Goal: Task Accomplishment & Management: Use online tool/utility

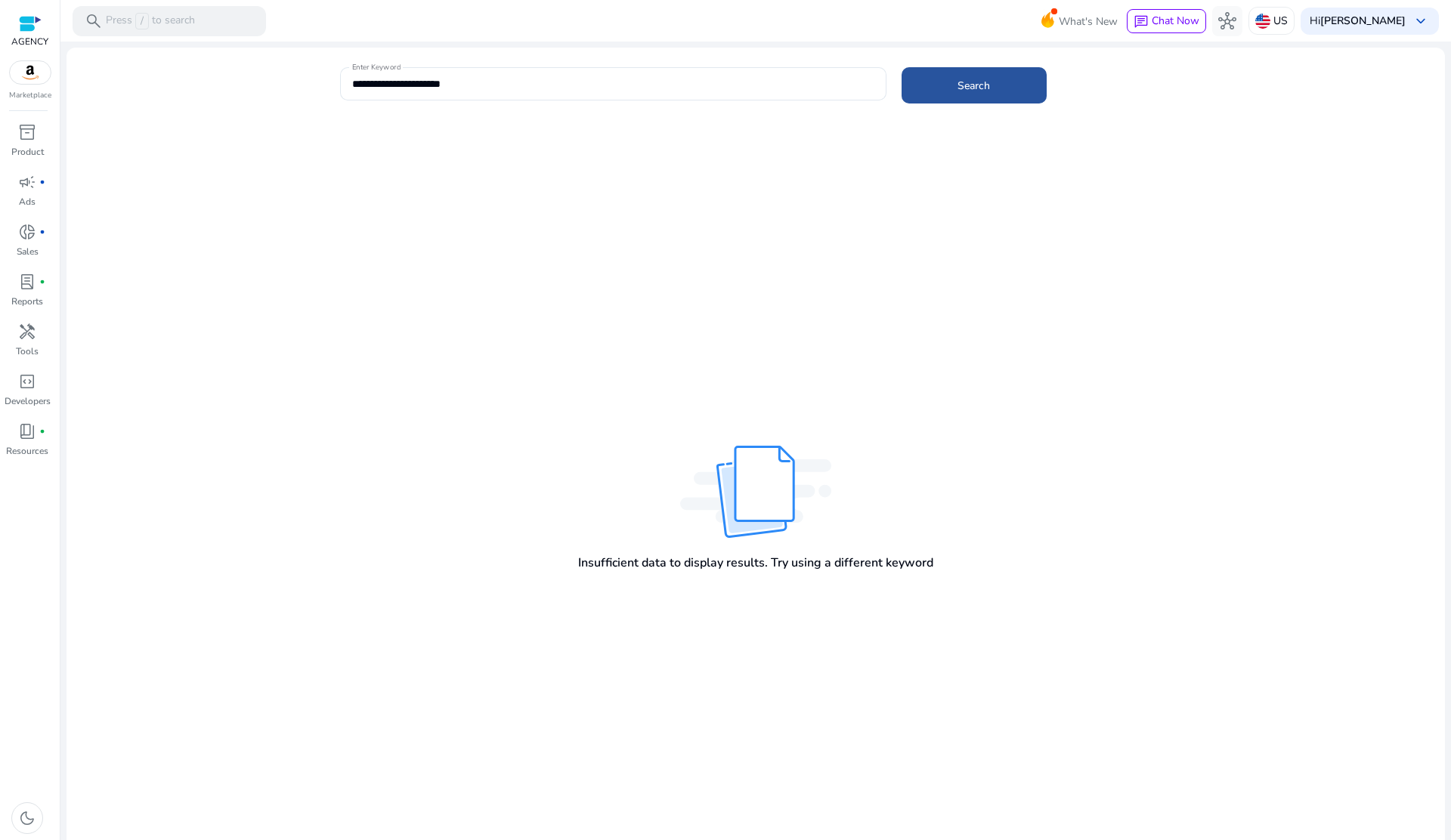
click at [946, 69] on span at bounding box center [973, 86] width 145 height 36
click at [1347, 22] on b "[PERSON_NAME]" at bounding box center [1363, 21] width 86 height 15
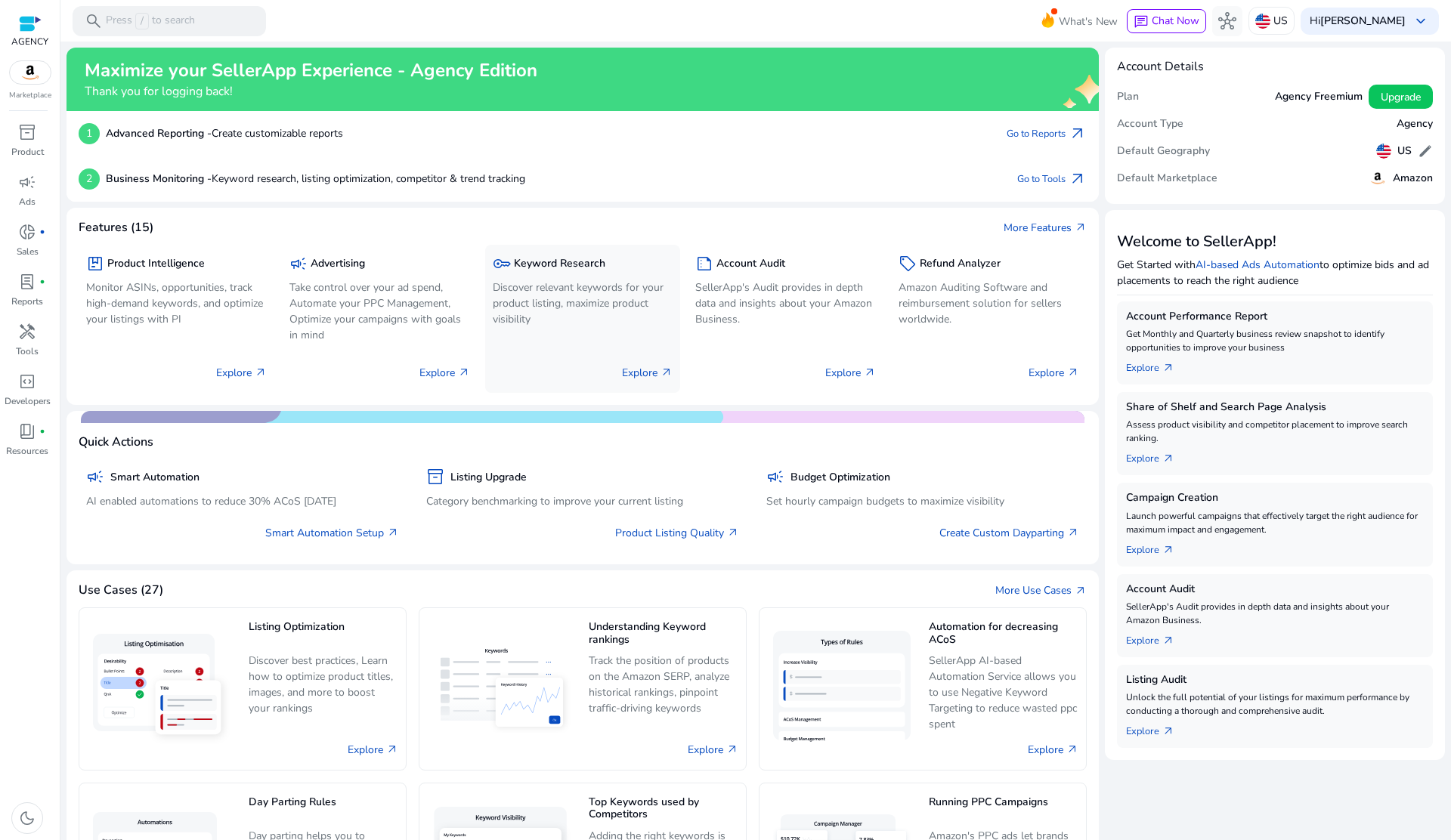
click at [575, 276] on div "key Keyword Research Discover relevant keywords for your product listing, maxim…" at bounding box center [582, 292] width 181 height 80
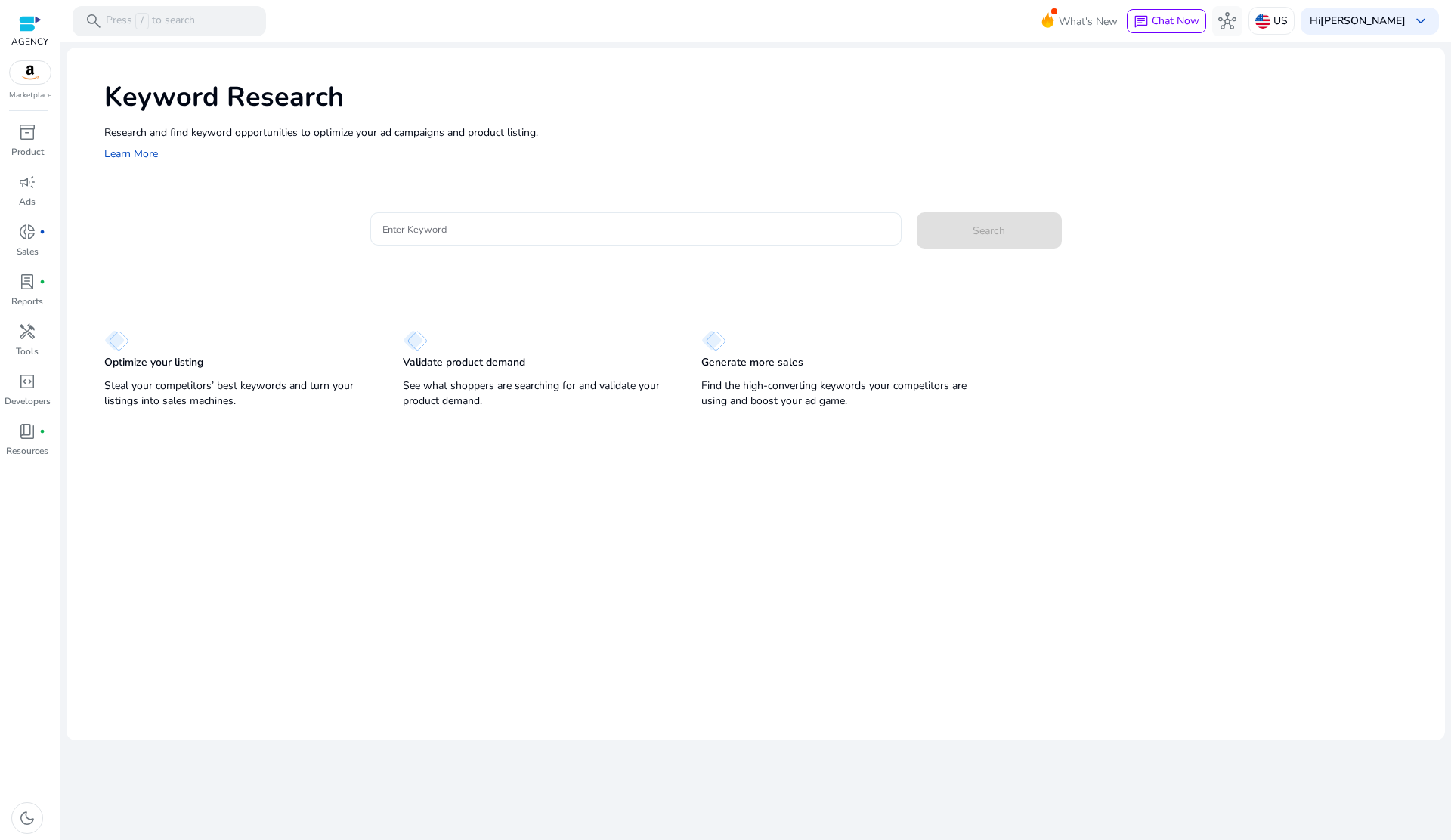
click at [409, 219] on div "Enter Keyword" at bounding box center [636, 229] width 507 height 33
paste input "**********"
click at [988, 228] on span "Search" at bounding box center [988, 230] width 33 height 16
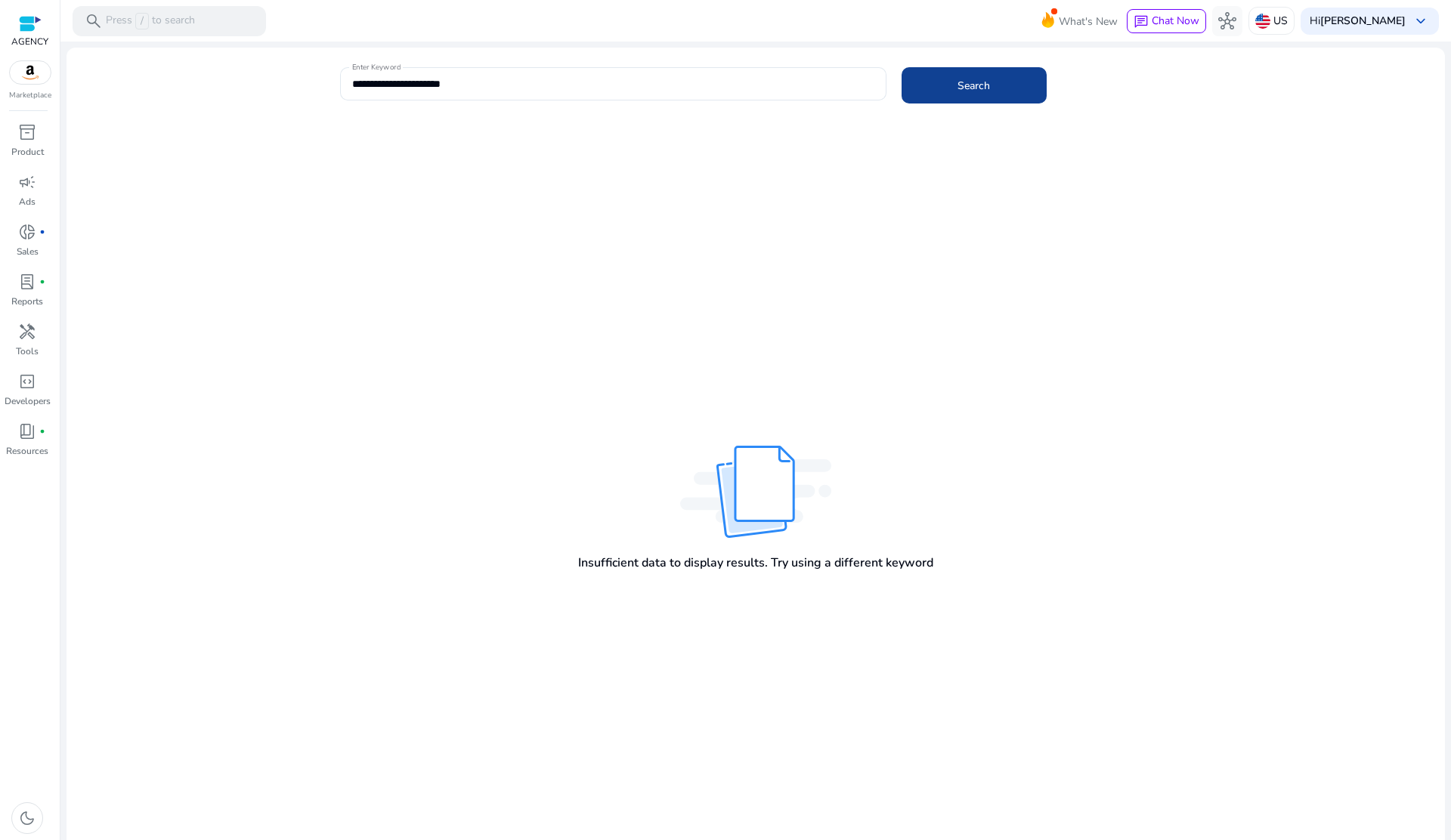
click at [996, 90] on span at bounding box center [973, 86] width 145 height 36
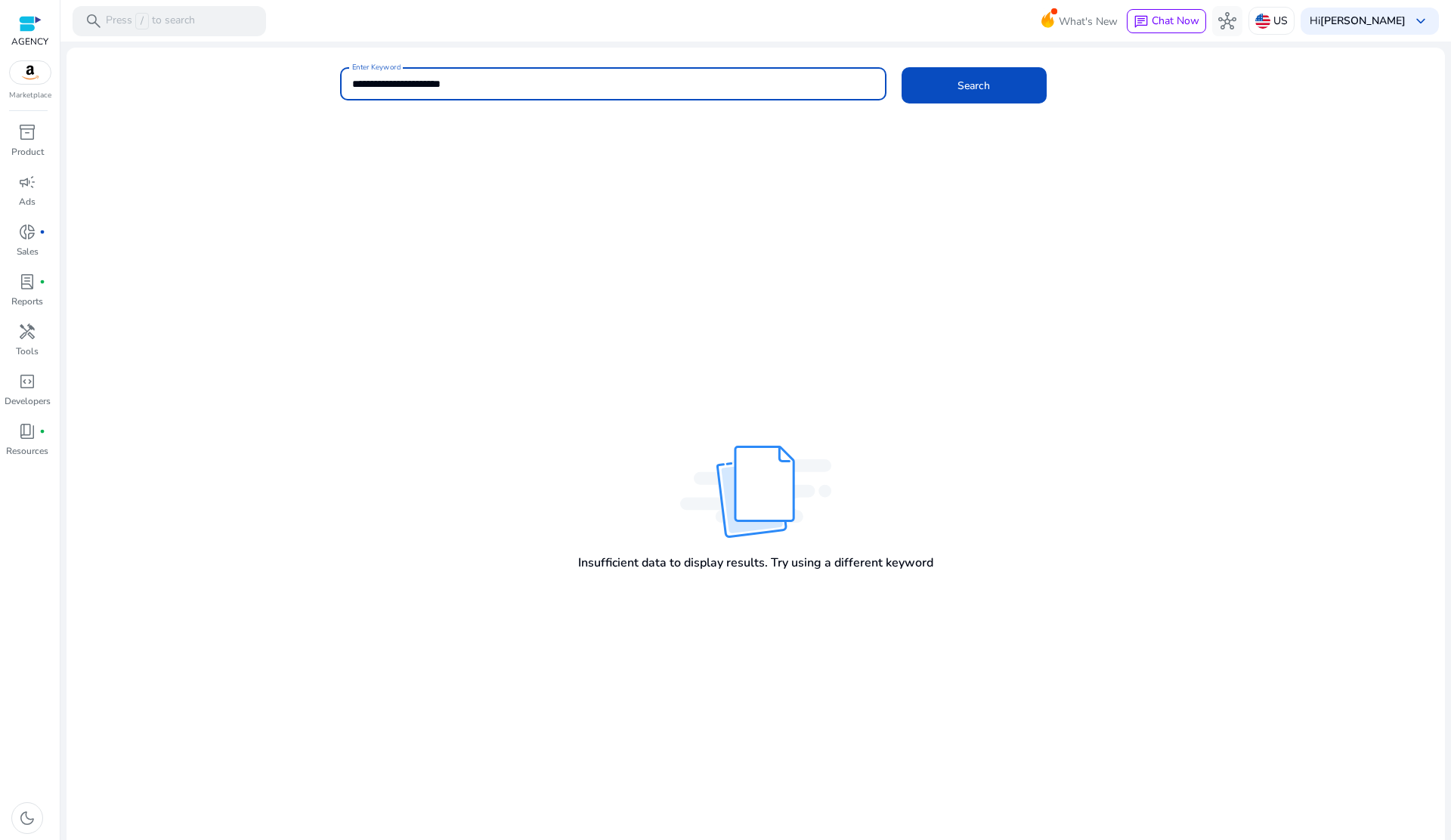
click at [497, 80] on input "**********" at bounding box center [613, 83] width 522 height 16
type input "**********"
click at [901, 68] on button "Search" at bounding box center [973, 86] width 145 height 36
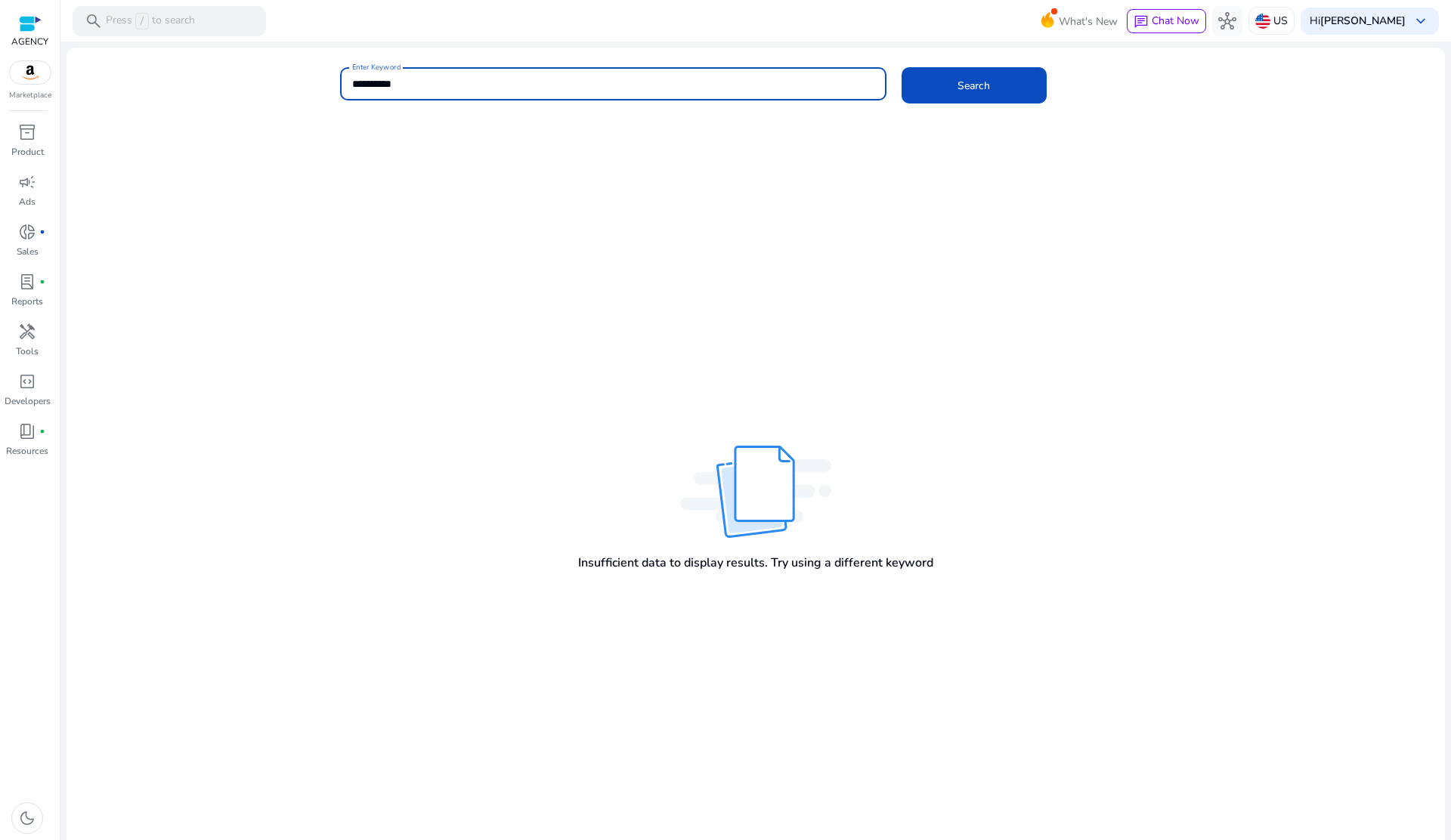
click at [27, 16] on div at bounding box center [30, 24] width 22 height 17
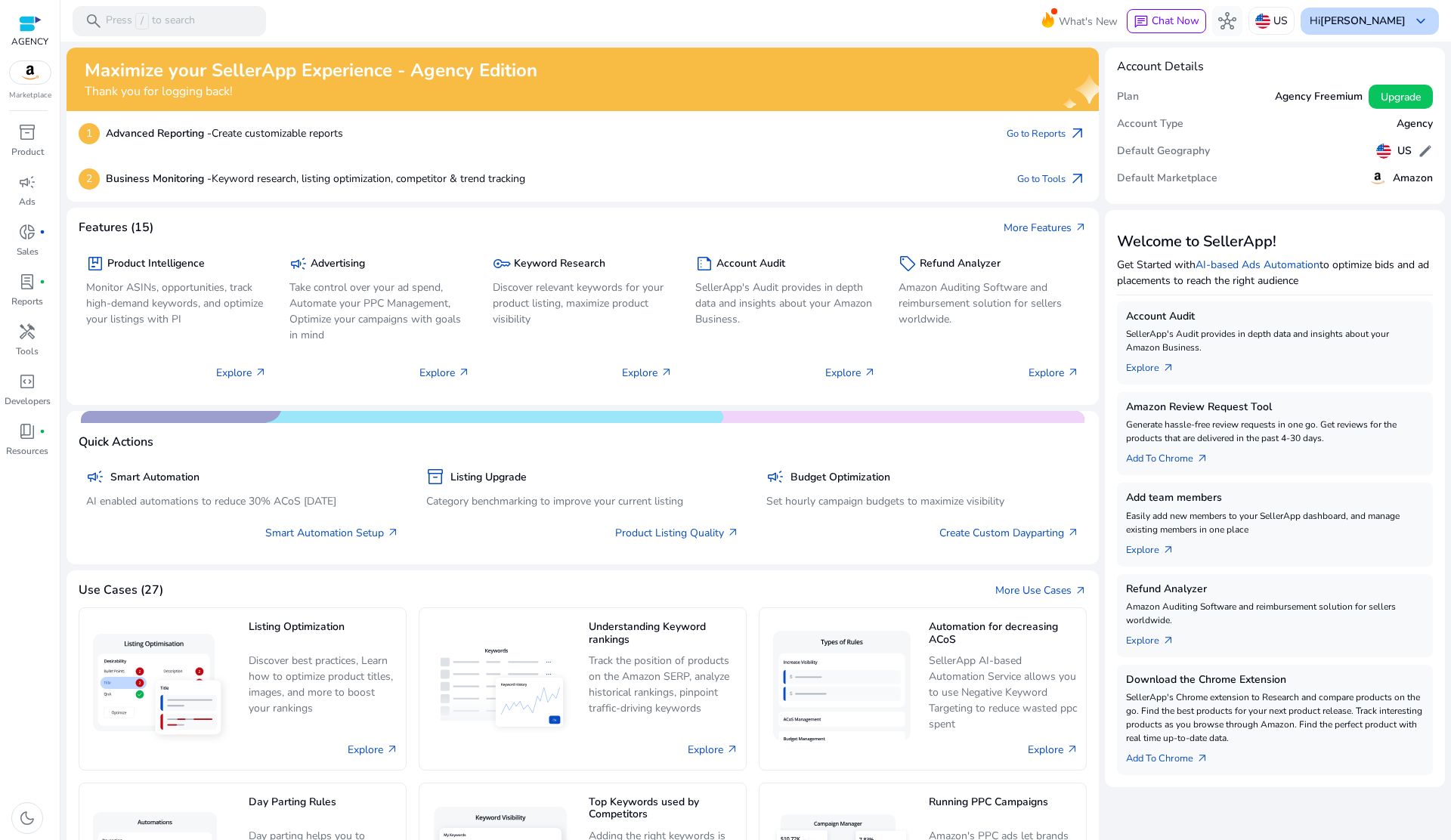
click at [1398, 18] on b "[PERSON_NAME]" at bounding box center [1363, 21] width 86 height 15
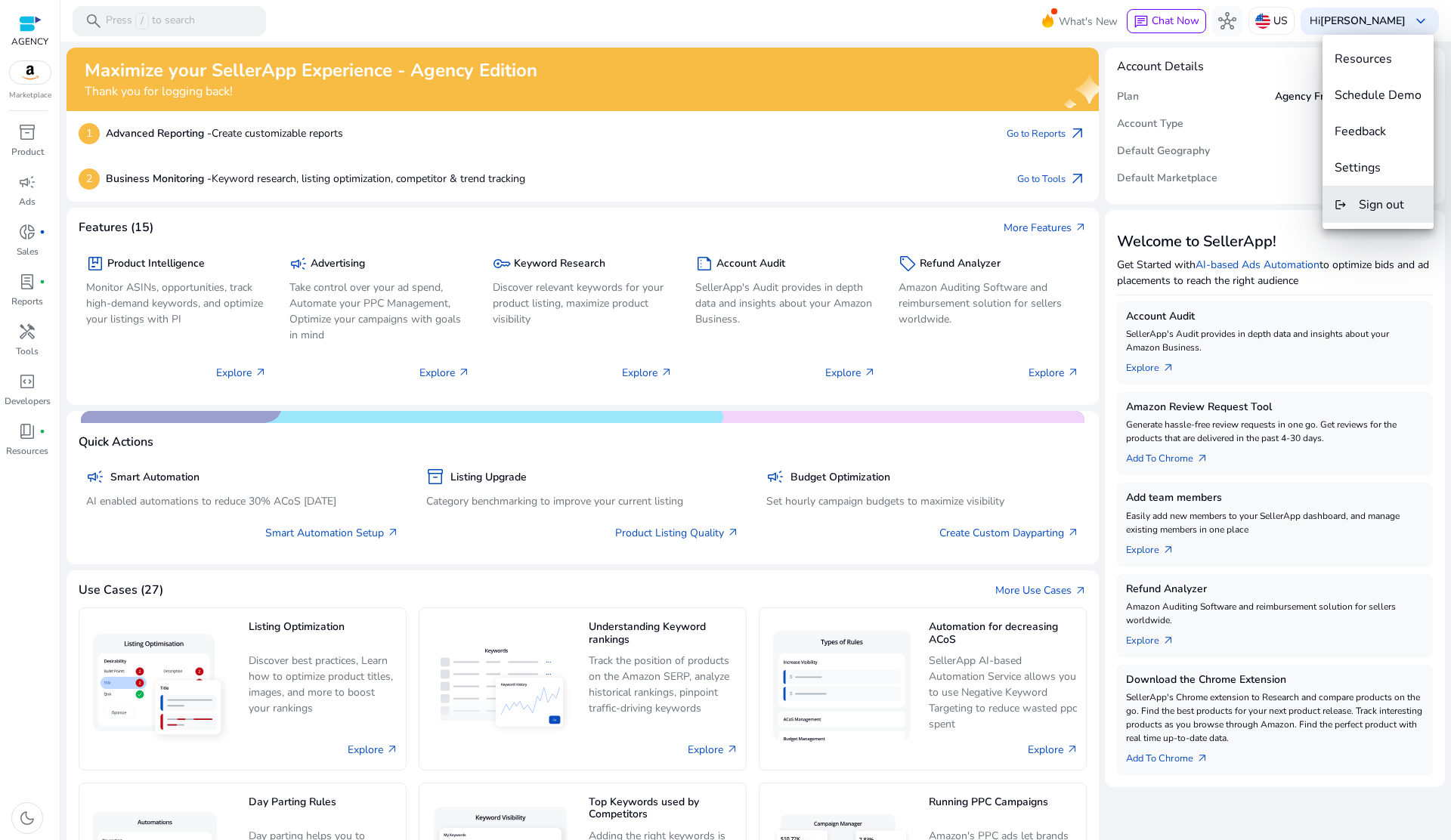
click at [1388, 213] on button "logout Sign out" at bounding box center [1378, 205] width 111 height 36
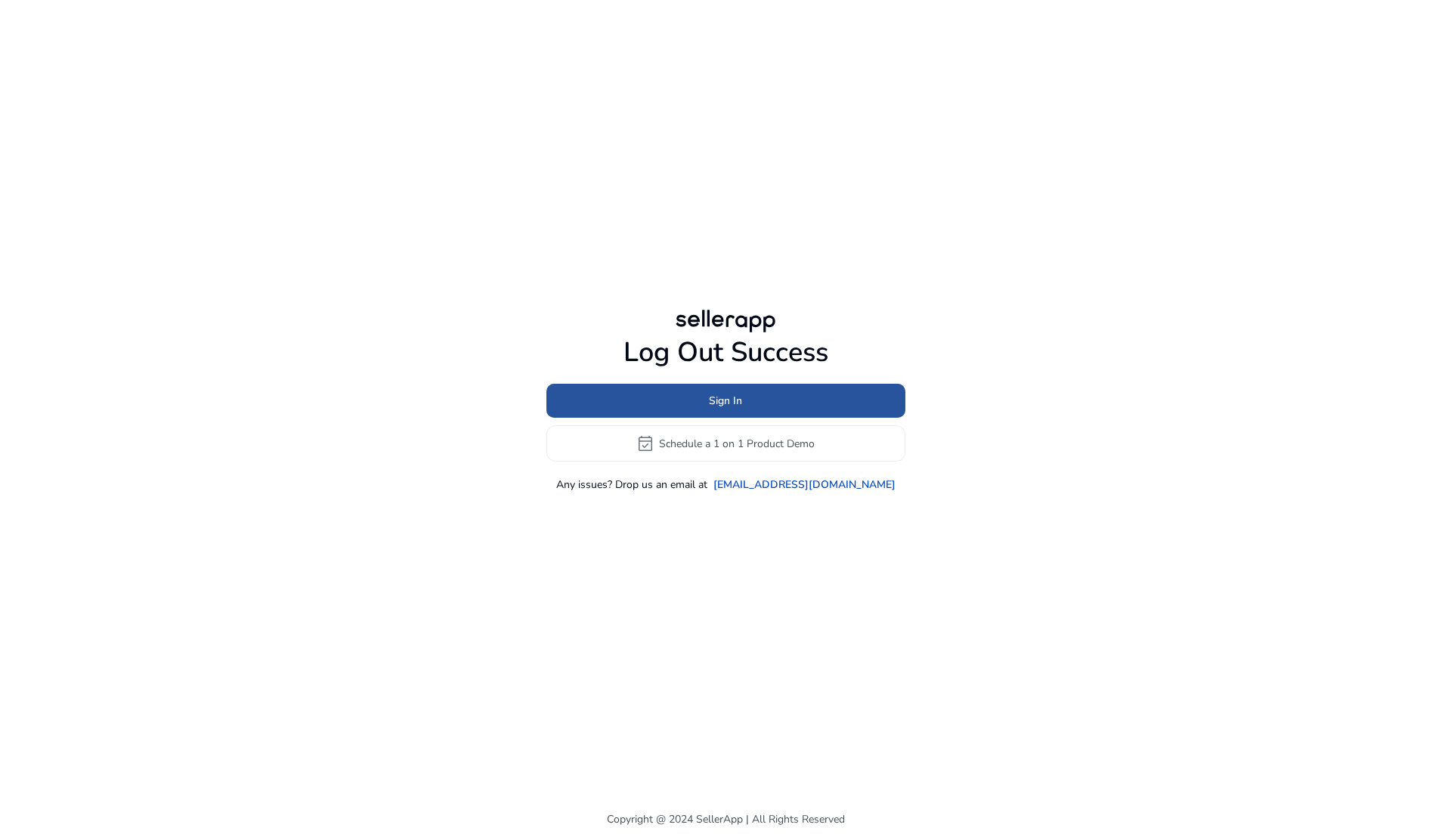
click at [764, 396] on span at bounding box center [726, 401] width 359 height 36
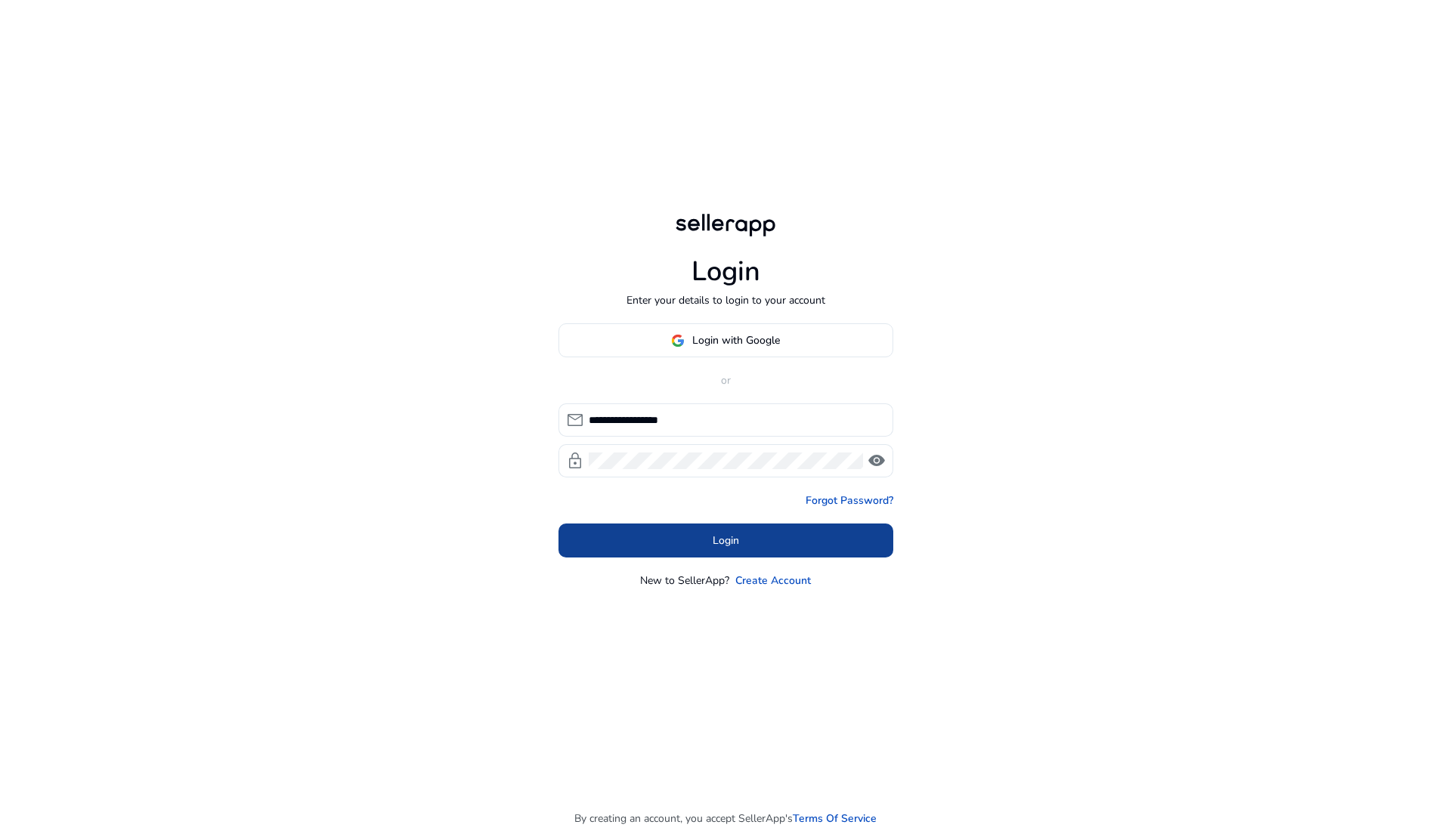
click at [728, 529] on span at bounding box center [726, 540] width 335 height 36
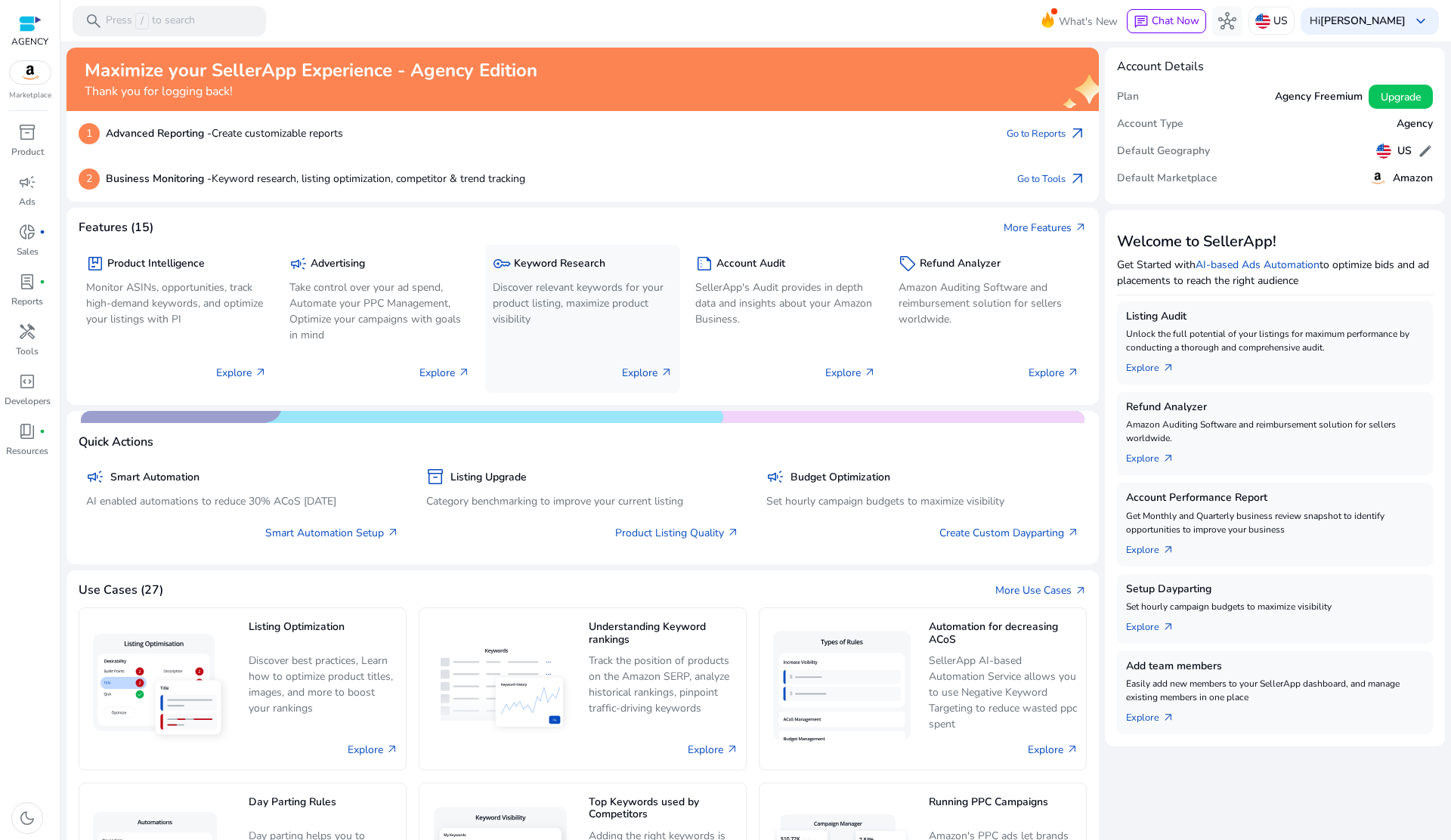
click at [580, 307] on p "Discover relevant keywords for your product listing, maximize product visibility" at bounding box center [582, 303] width 181 height 48
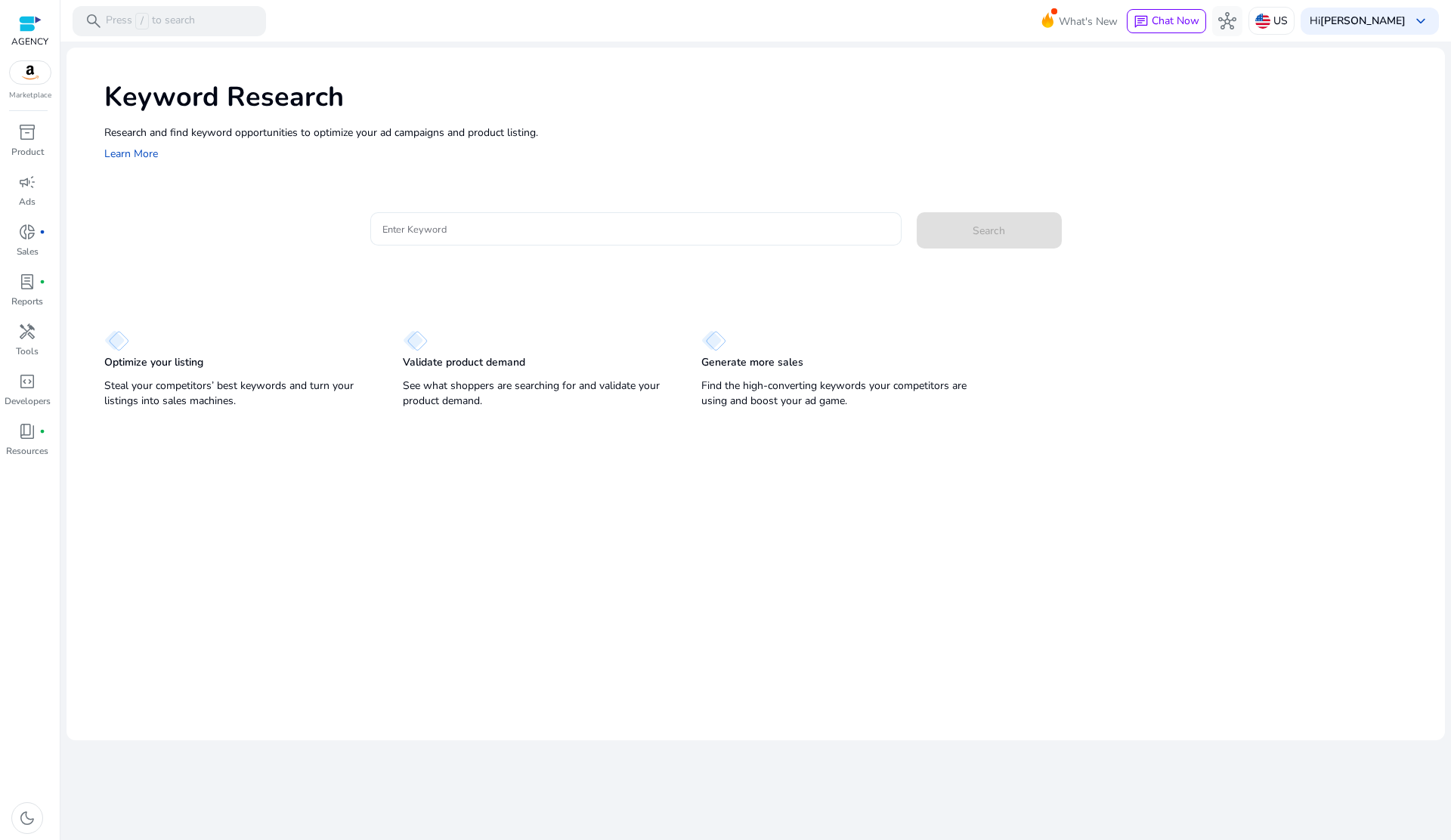
click at [441, 233] on input "Enter Keyword" at bounding box center [636, 229] width 507 height 16
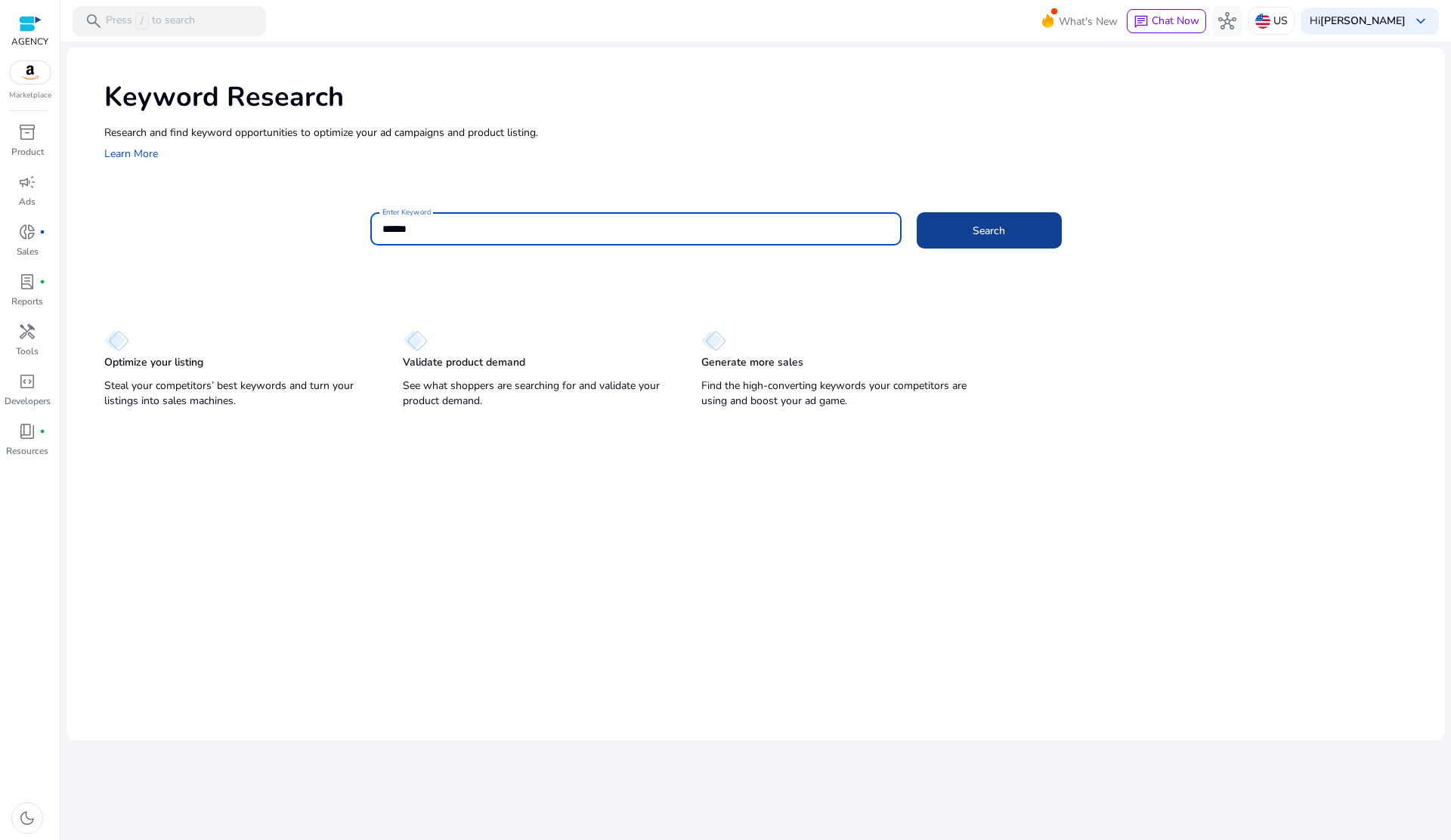
type input "******"
click at [931, 215] on span at bounding box center [988, 230] width 145 height 36
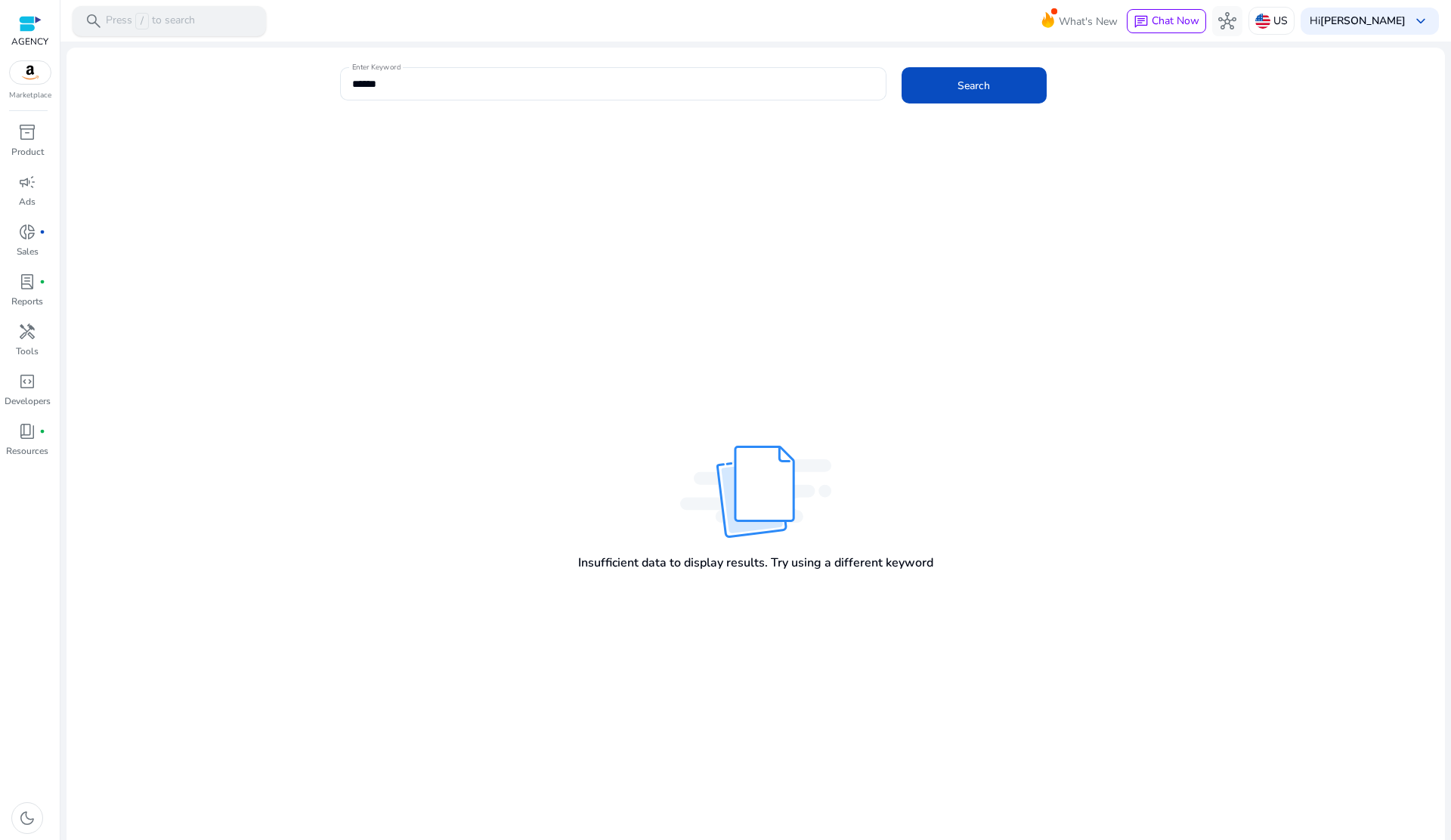
click at [170, 26] on p "Press / to search" at bounding box center [150, 21] width 89 height 16
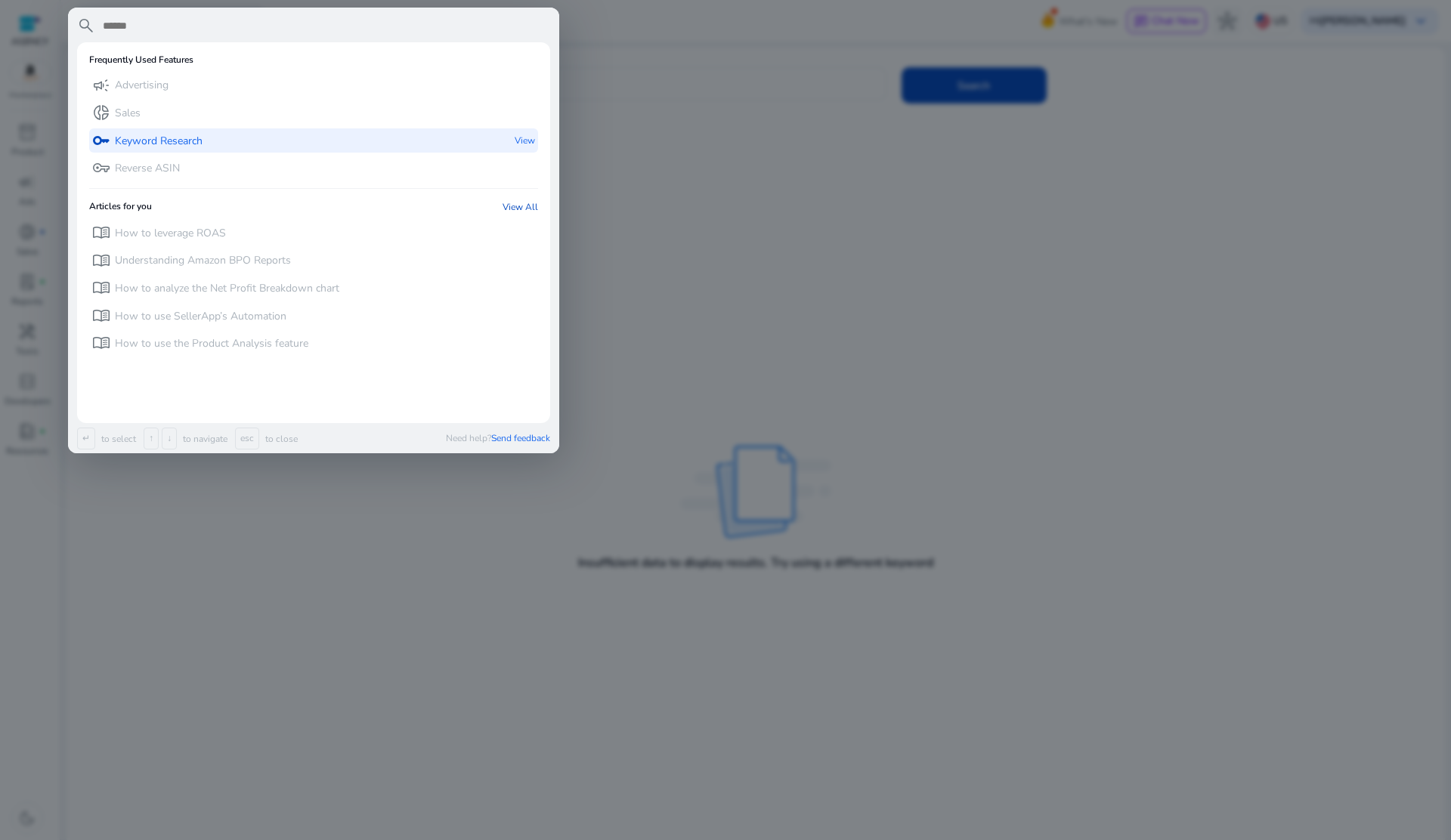
click at [146, 140] on p "Keyword Research" at bounding box center [158, 141] width 87 height 15
